Goal: Task Accomplishment & Management: Manage account settings

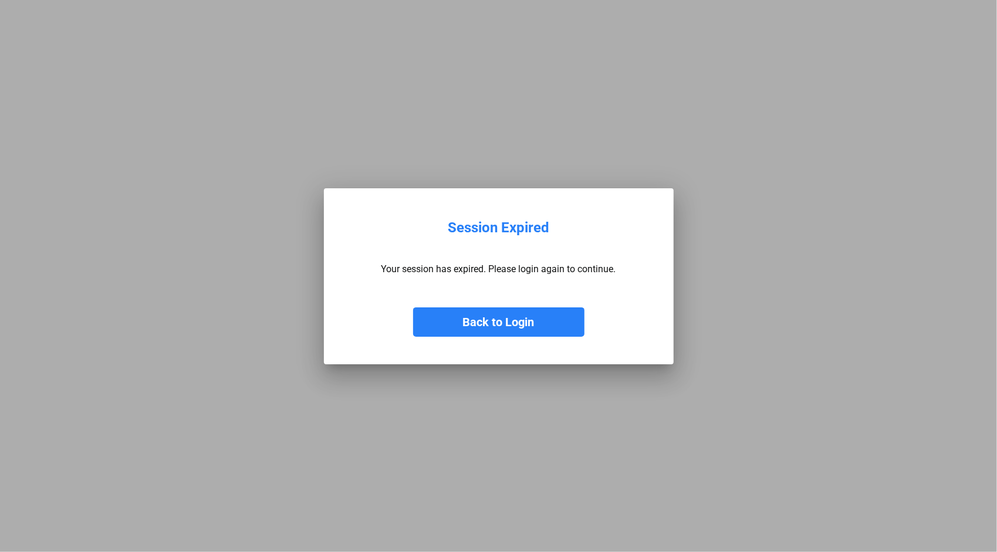
click at [491, 314] on button "Back to Login" at bounding box center [498, 321] width 171 height 29
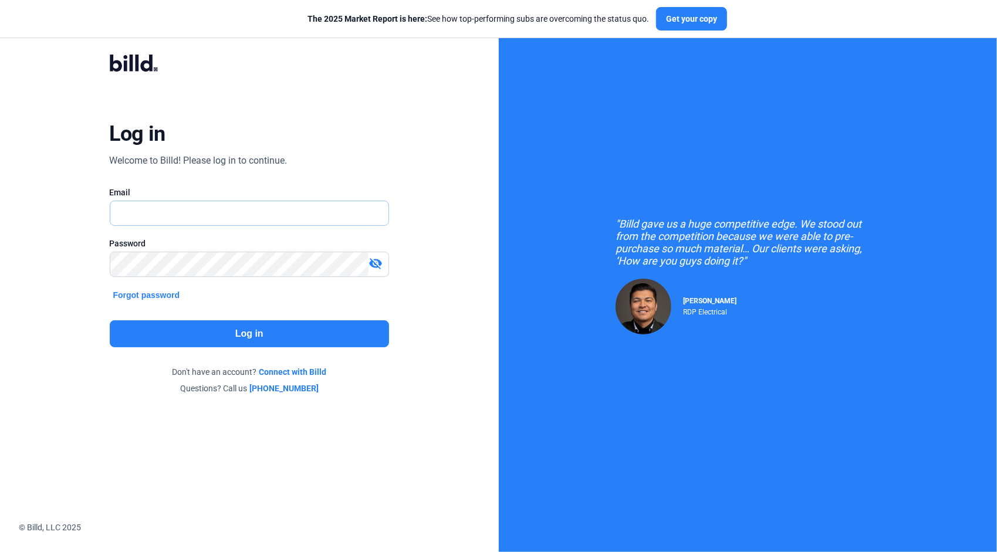
type input "[PERSON_NAME][EMAIL_ADDRESS][DOMAIN_NAME]"
click at [262, 325] on button "Log in" at bounding box center [250, 333] width 280 height 27
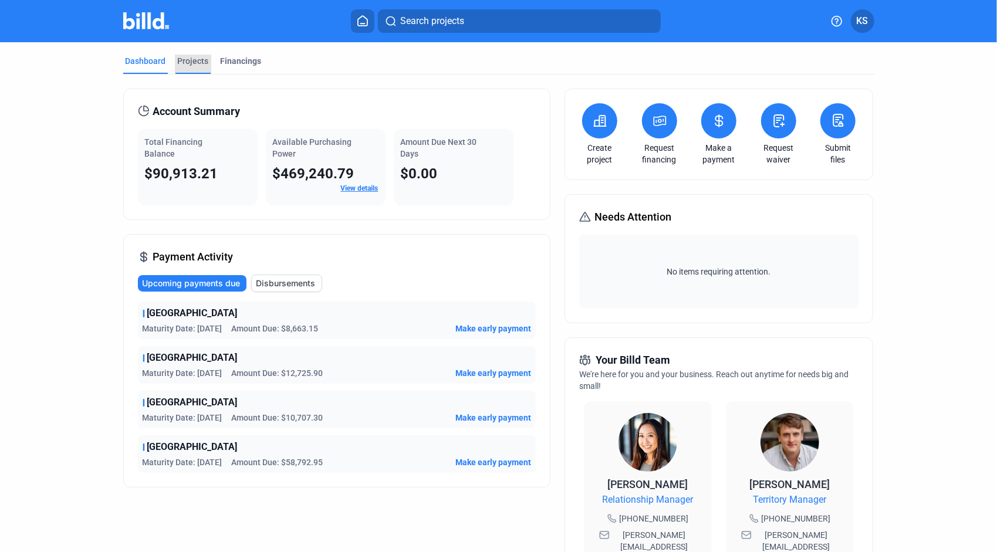
click at [190, 63] on div "Projects" at bounding box center [193, 61] width 31 height 12
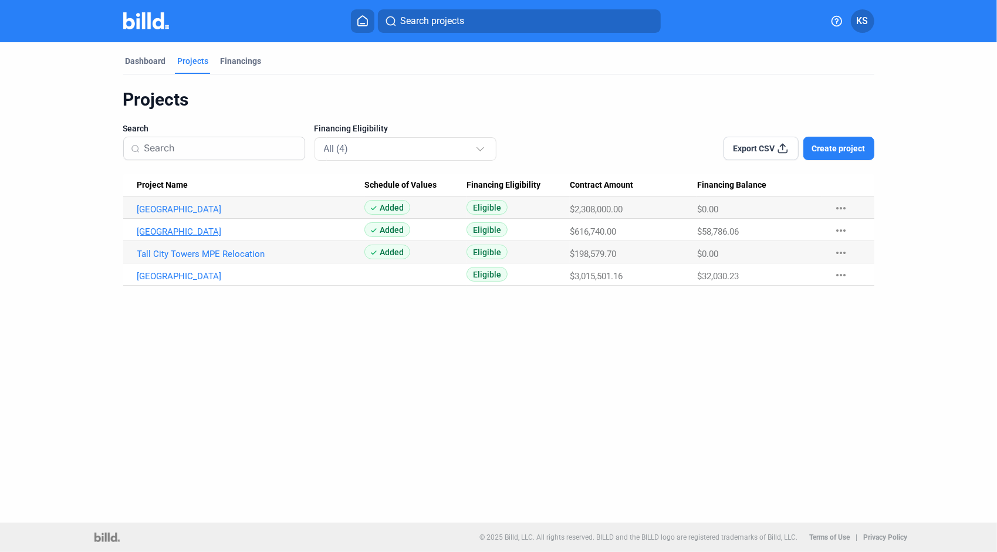
click at [194, 215] on link "[GEOGRAPHIC_DATA]" at bounding box center [250, 209] width 227 height 11
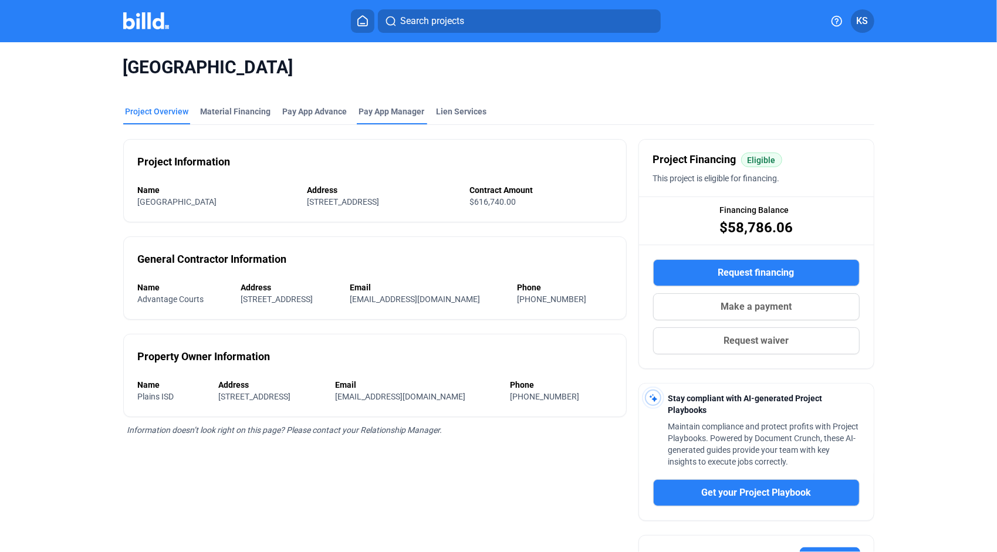
click at [384, 113] on span "Pay App Manager" at bounding box center [392, 112] width 66 height 12
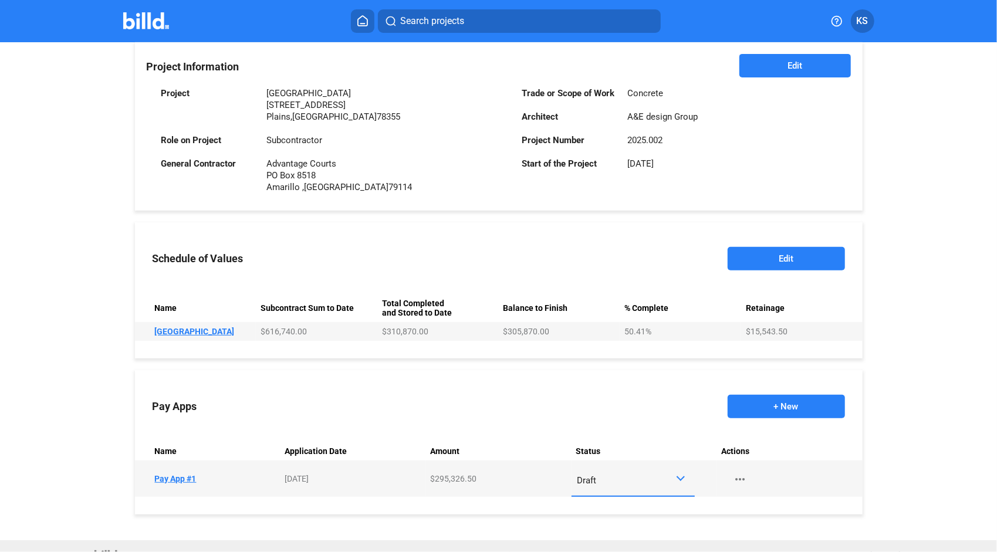
scroll to position [293, 0]
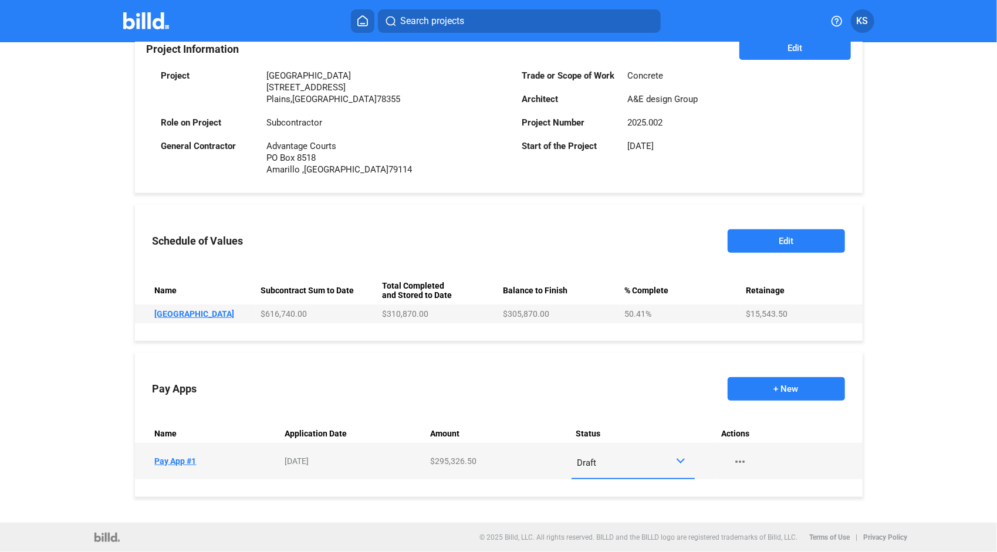
click at [767, 234] on button "Edit" at bounding box center [786, 240] width 117 height 23
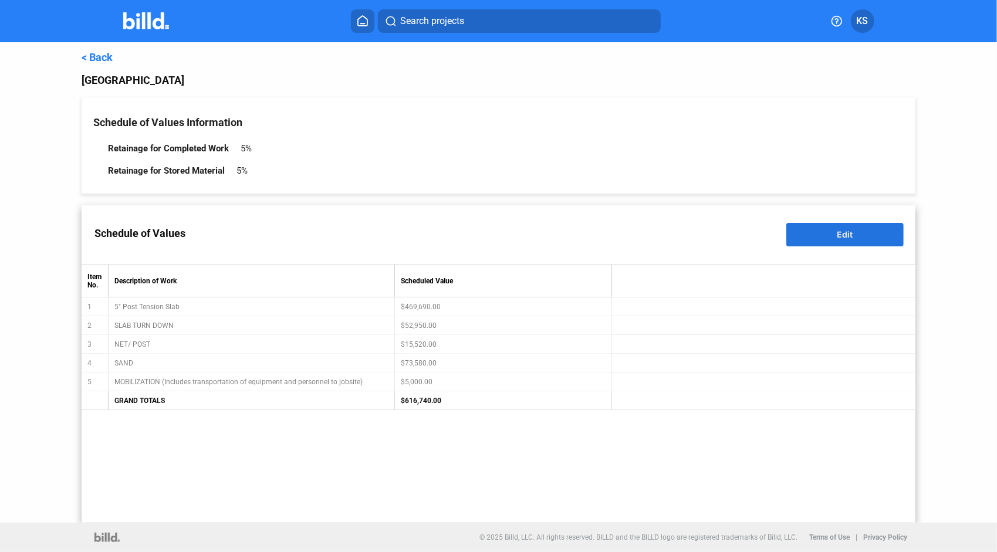
click at [834, 232] on button "Edit" at bounding box center [844, 234] width 117 height 23
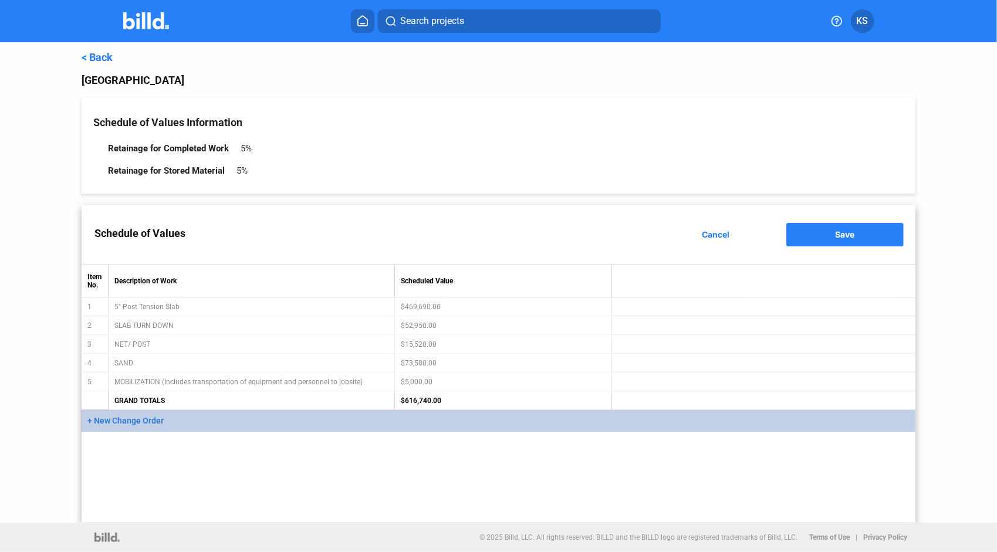
click at [144, 422] on span "+ New Change Order" at bounding box center [125, 420] width 76 height 9
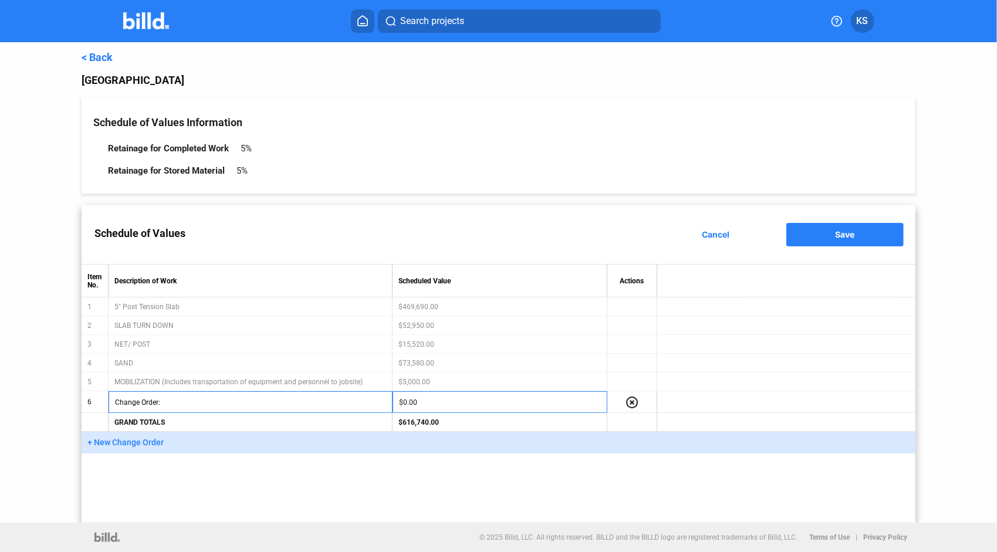
click at [153, 405] on span "Change Order:" at bounding box center [138, 403] width 46 height 18
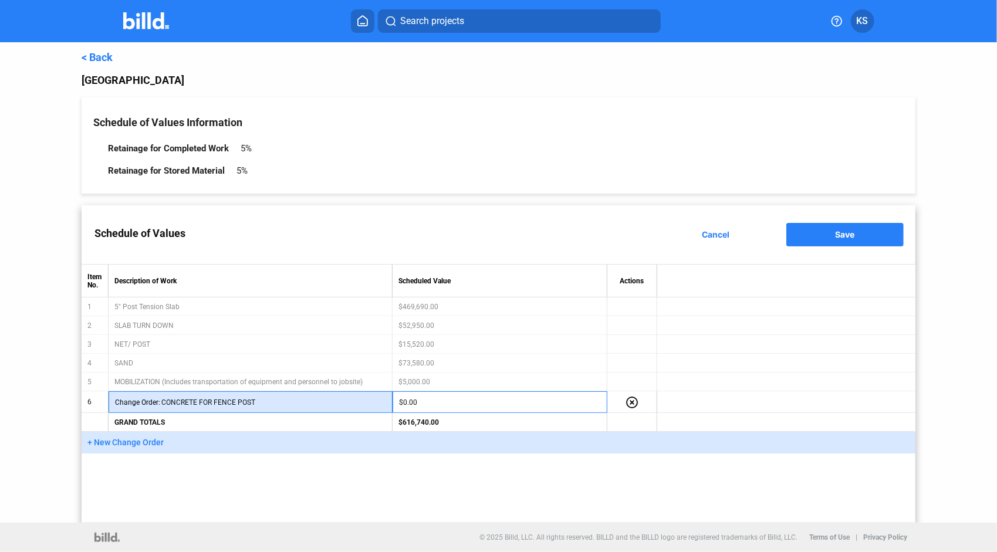
type input "CONCRETE FOR FENCE POST"
